Goal: Complete application form

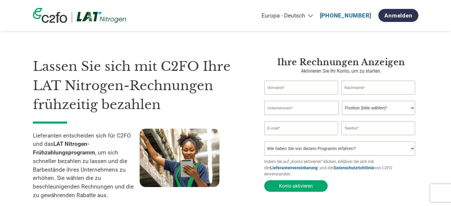
select select "de"
click at [287, 86] on input "text" at bounding box center [301, 88] width 74 height 14
type input "[PERSON_NAME]"
type input "Teufl"
type input "Gensets GmbH"
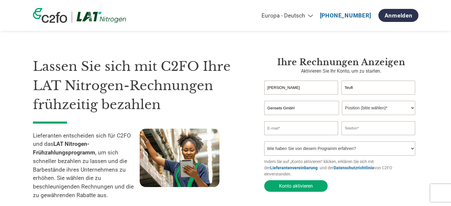
type input "[EMAIL_ADDRESS][DOMAIN_NAME]"
type input "06643440190"
click at [386, 109] on select "Position (bitte wählen)* Finanzvorstand Finanzkontrolleur Kreditmanager Finanzc…" at bounding box center [378, 108] width 73 height 14
select select "FINANCE_DIRECTOR"
click at [342, 101] on select "Position (bitte wählen)* Finanzvorstand Finanzkontrolleur Kreditmanager Finanzc…" at bounding box center [378, 108] width 73 height 14
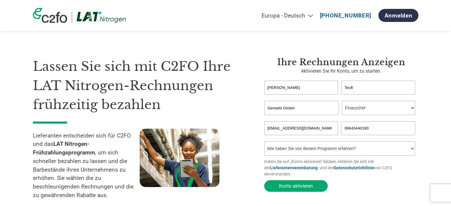
click at [327, 149] on select "Wie haben Sie von diesem Programm erfahren? Ich habe einen Brief erhalten E-Mai…" at bounding box center [339, 148] width 151 height 14
select select "Email"
click at [264, 143] on select "Wie haben Sie von diesem Programm erfahren? Ich habe einen Brief erhalten E-Mai…" at bounding box center [339, 148] width 151 height 14
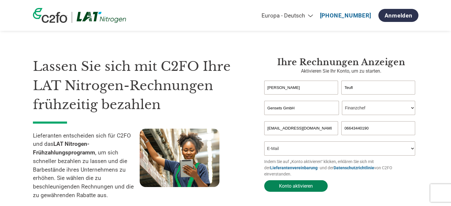
click at [294, 185] on button "Konto aktivieren" at bounding box center [295, 186] width 63 height 12
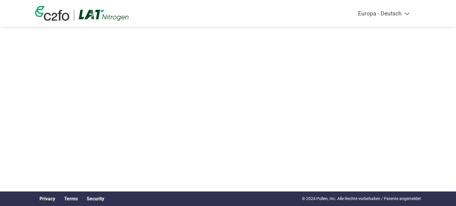
select select "de"
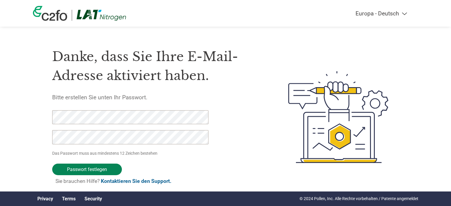
click at [102, 172] on input "Passwort festlegen" at bounding box center [87, 170] width 70 height 12
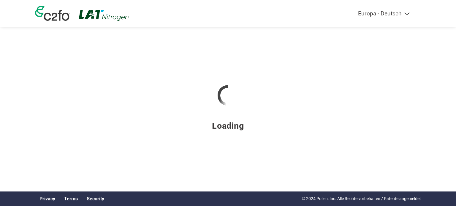
click at [52, 13] on img at bounding box center [52, 13] width 34 height 15
